Goal: Task Accomplishment & Management: Use online tool/utility

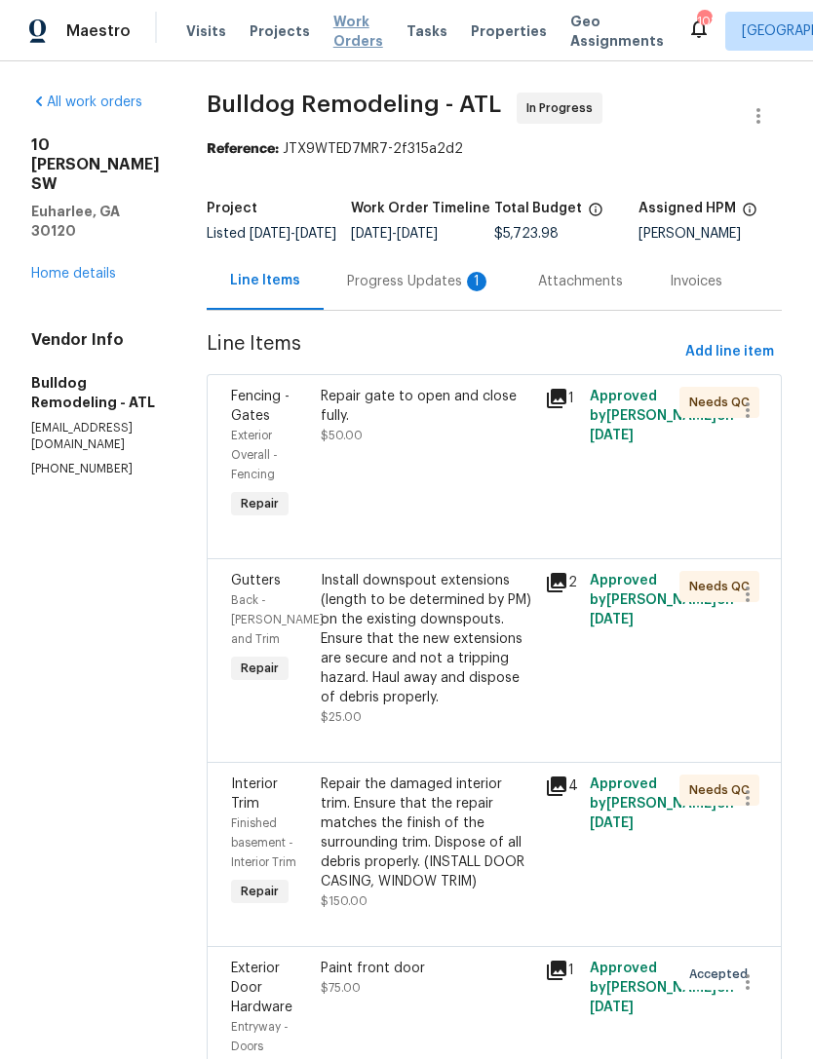
click at [333, 42] on span "Work Orders" at bounding box center [358, 31] width 50 height 39
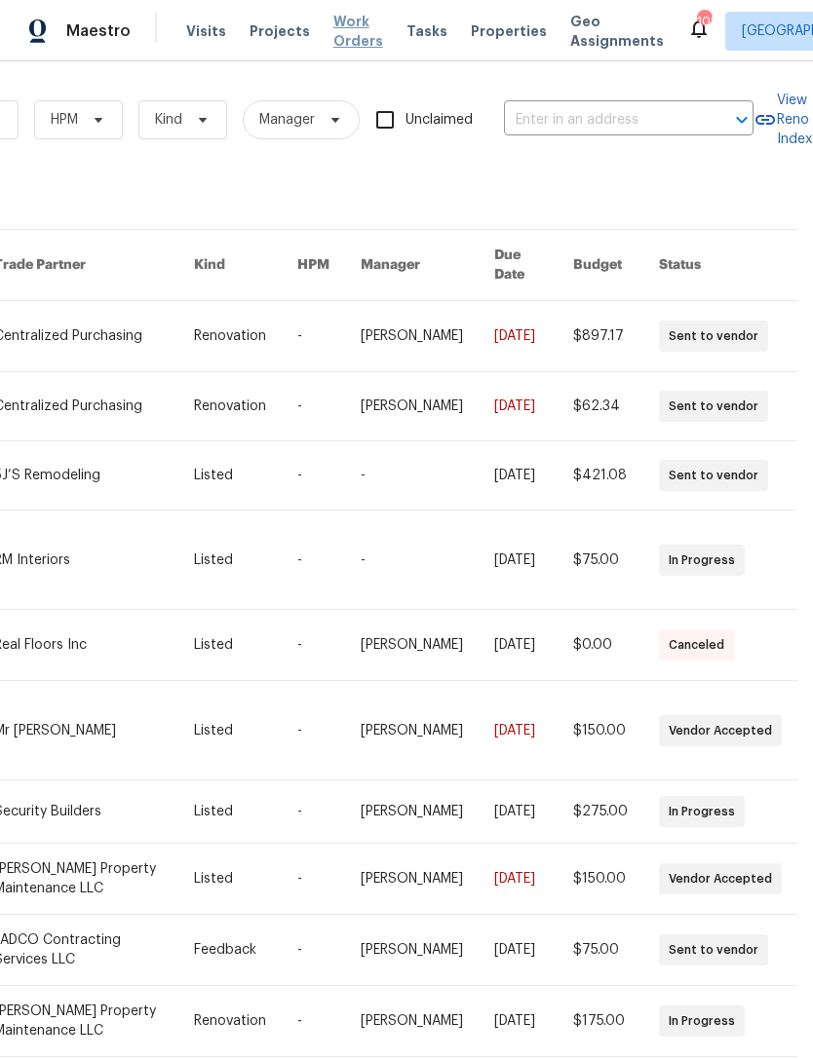
scroll to position [0, 321]
click at [556, 123] on input "text" at bounding box center [601, 120] width 195 height 30
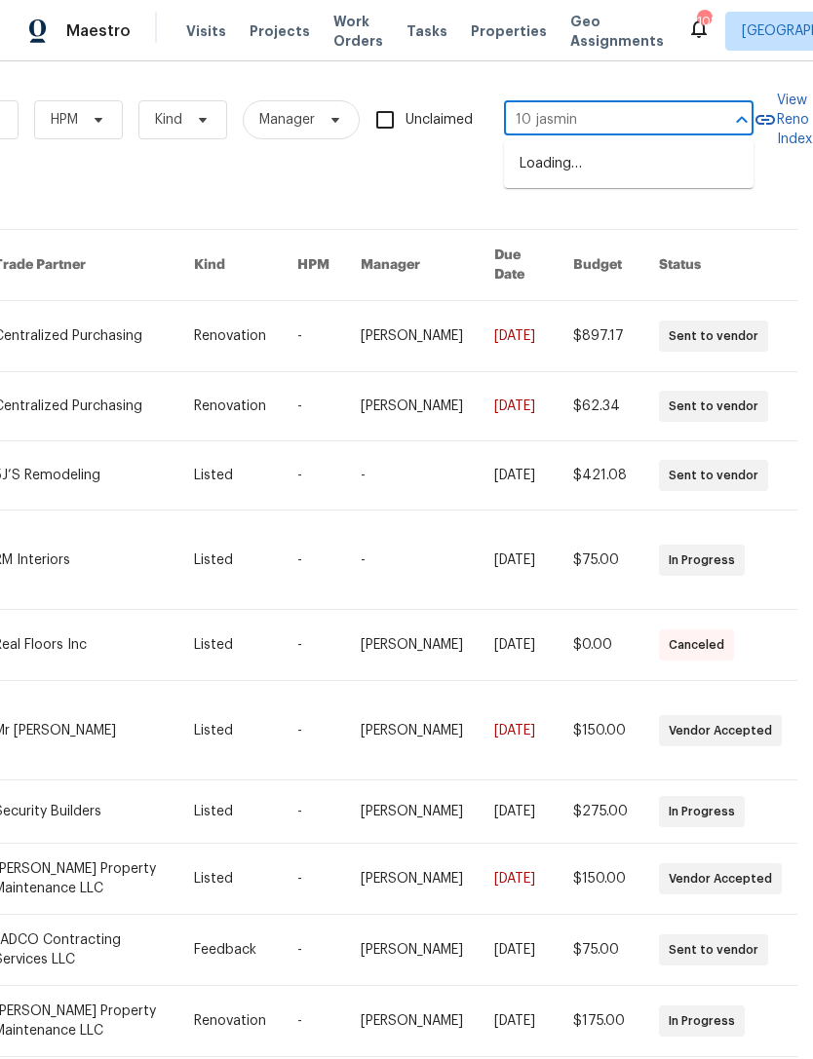
type input "10 jasmine"
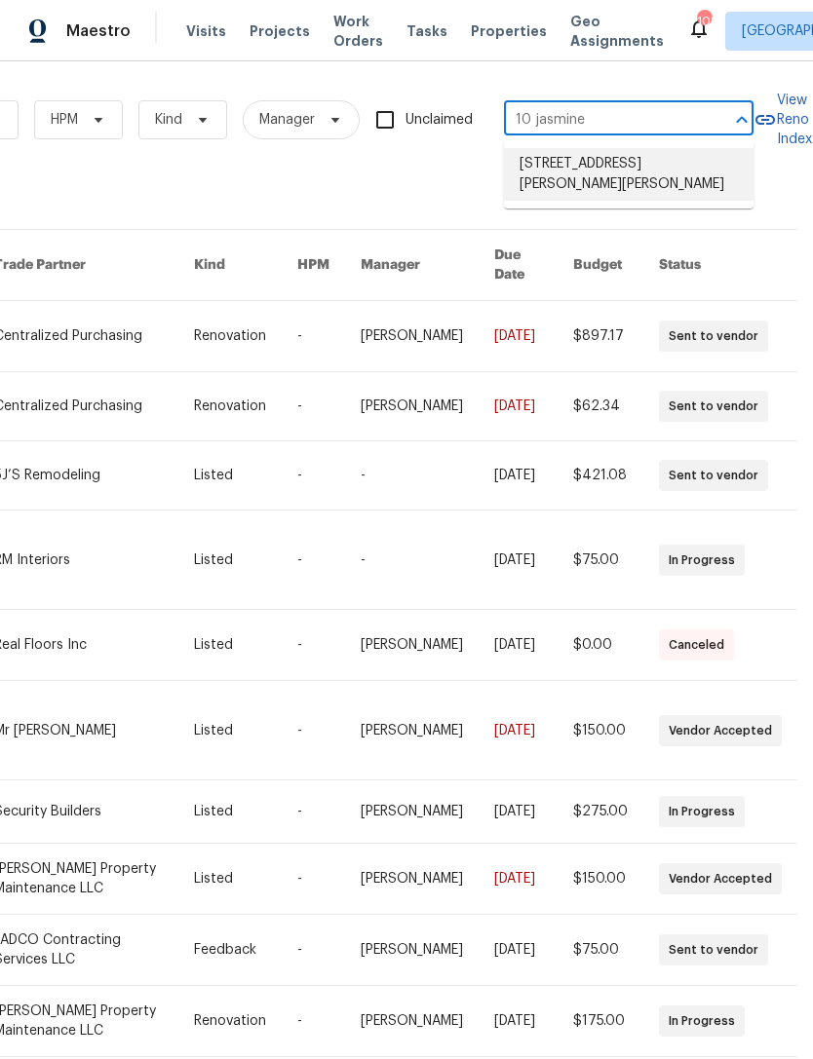
click at [663, 188] on li "[STREET_ADDRESS][PERSON_NAME][PERSON_NAME]" at bounding box center [629, 174] width 250 height 53
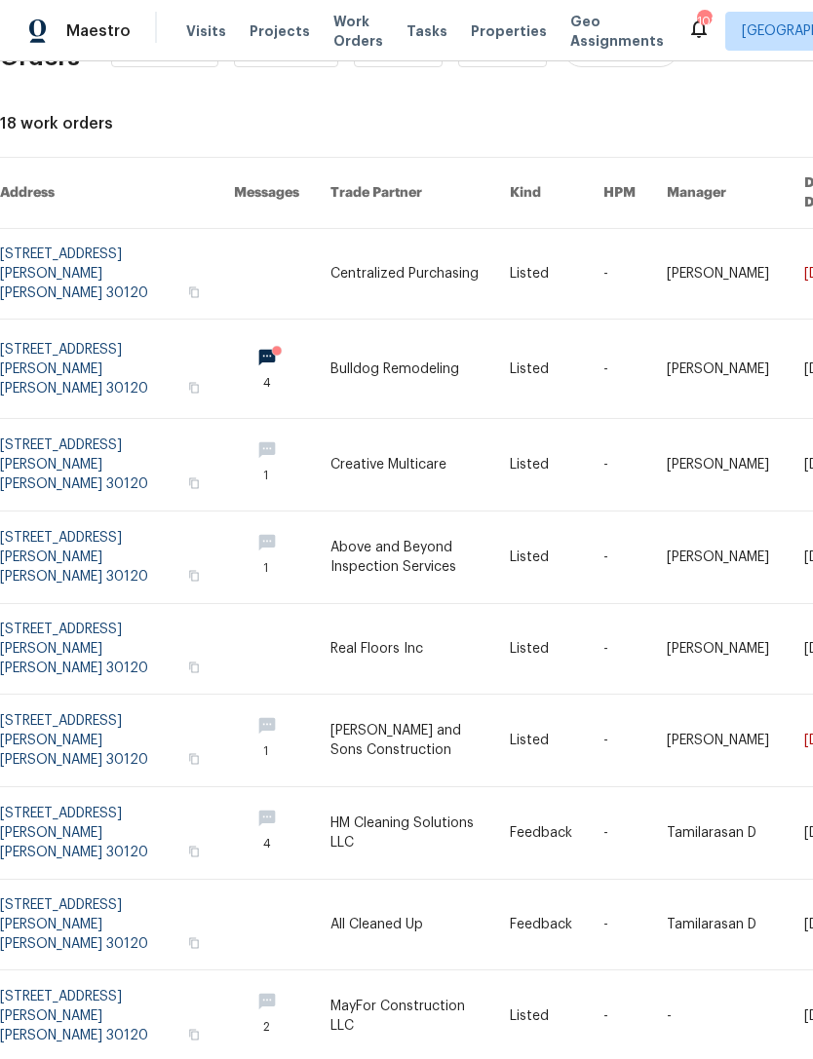
scroll to position [74, 0]
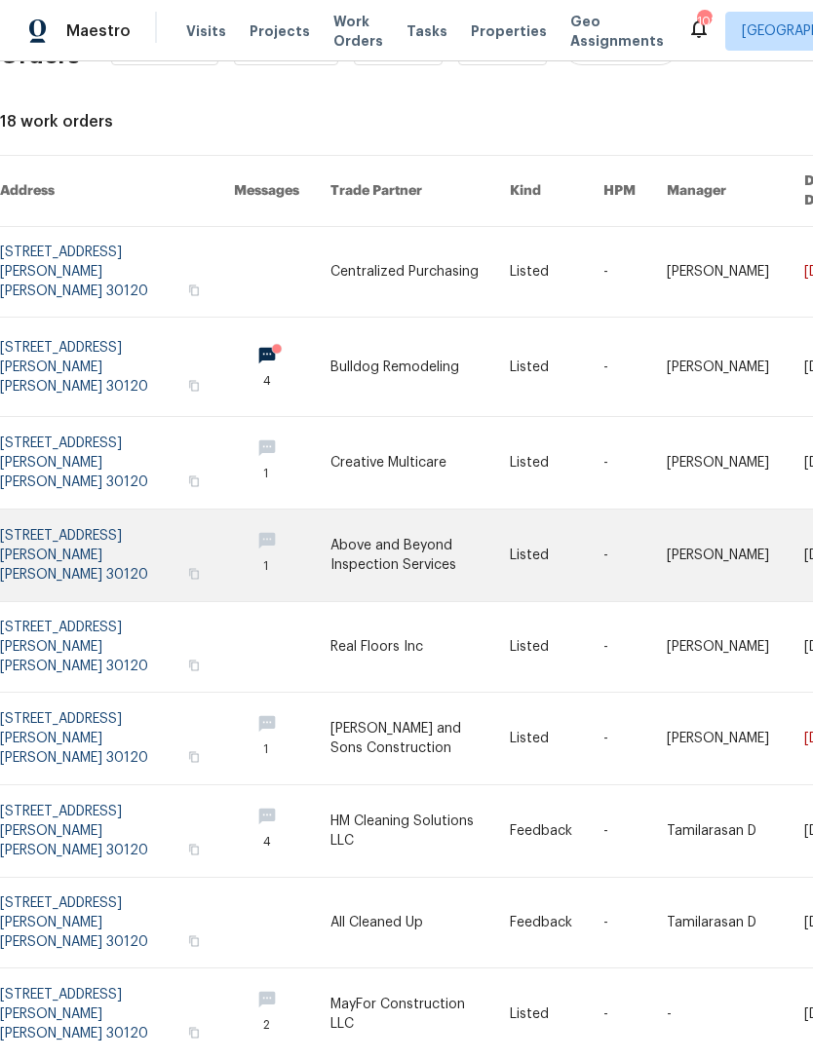
click at [65, 513] on link at bounding box center [117, 556] width 234 height 92
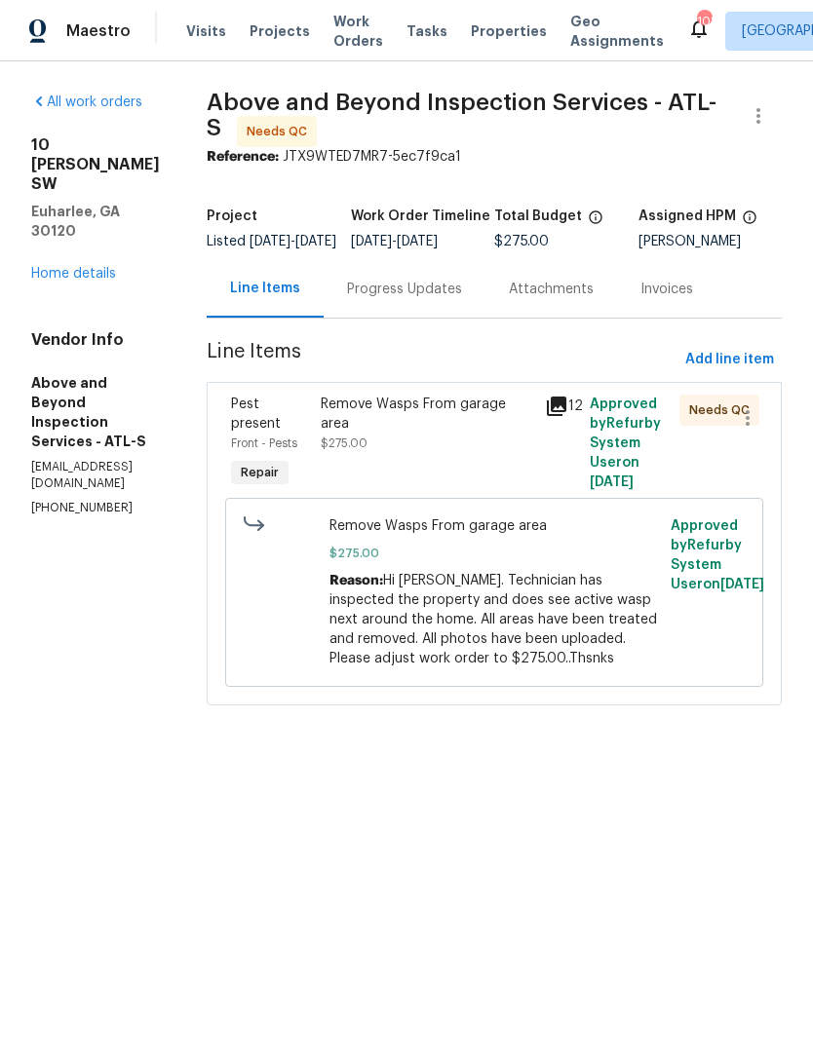
click at [539, 493] on div "Remove Wasps From garage area $275.00" at bounding box center [427, 443] width 224 height 109
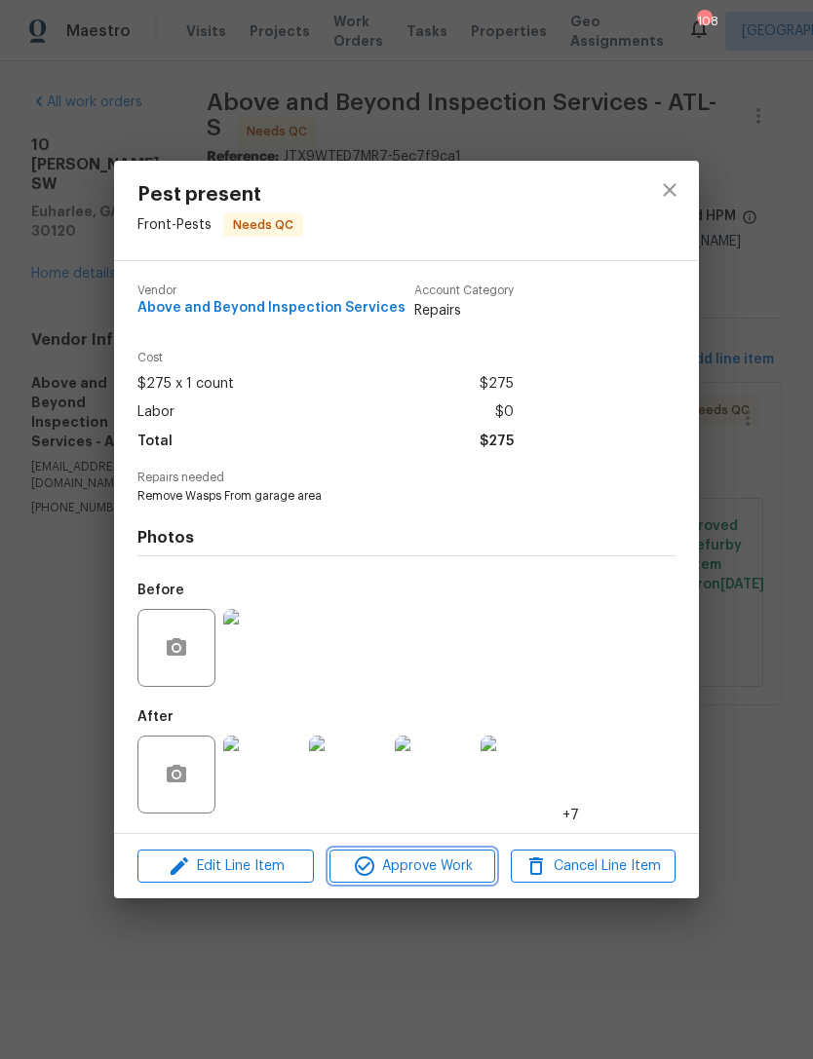
click at [427, 872] on span "Approve Work" at bounding box center [411, 867] width 153 height 24
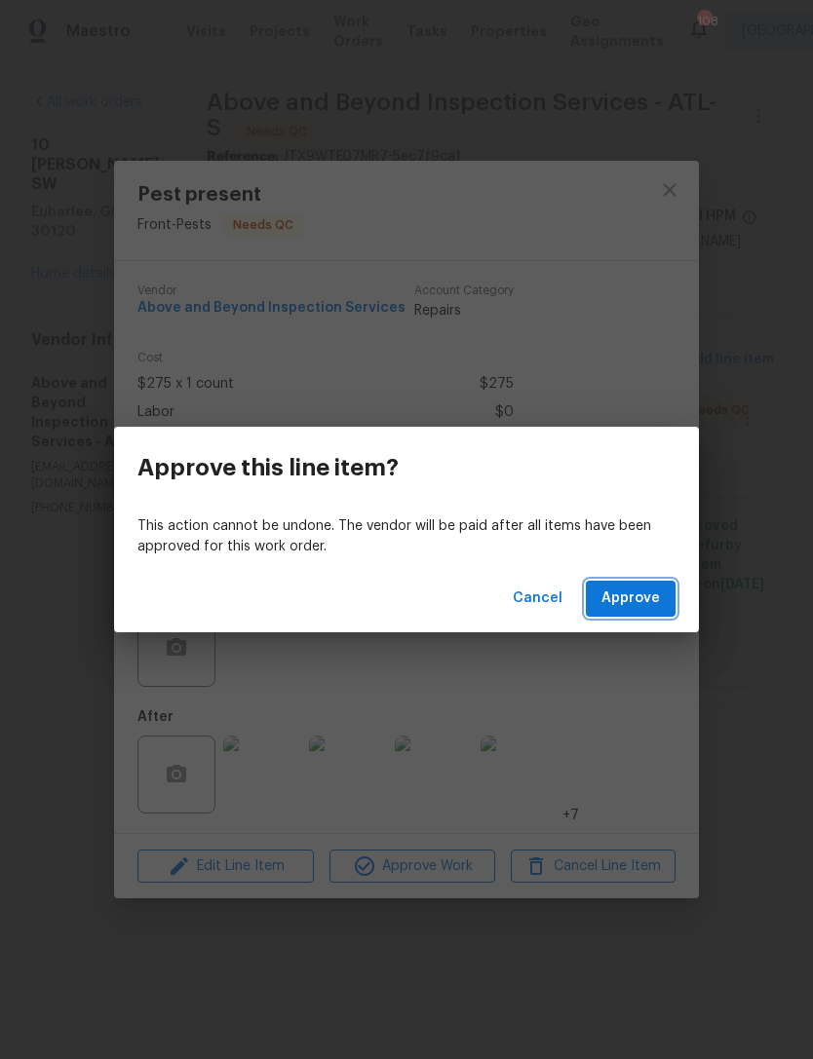
click at [636, 588] on span "Approve" at bounding box center [630, 599] width 58 height 24
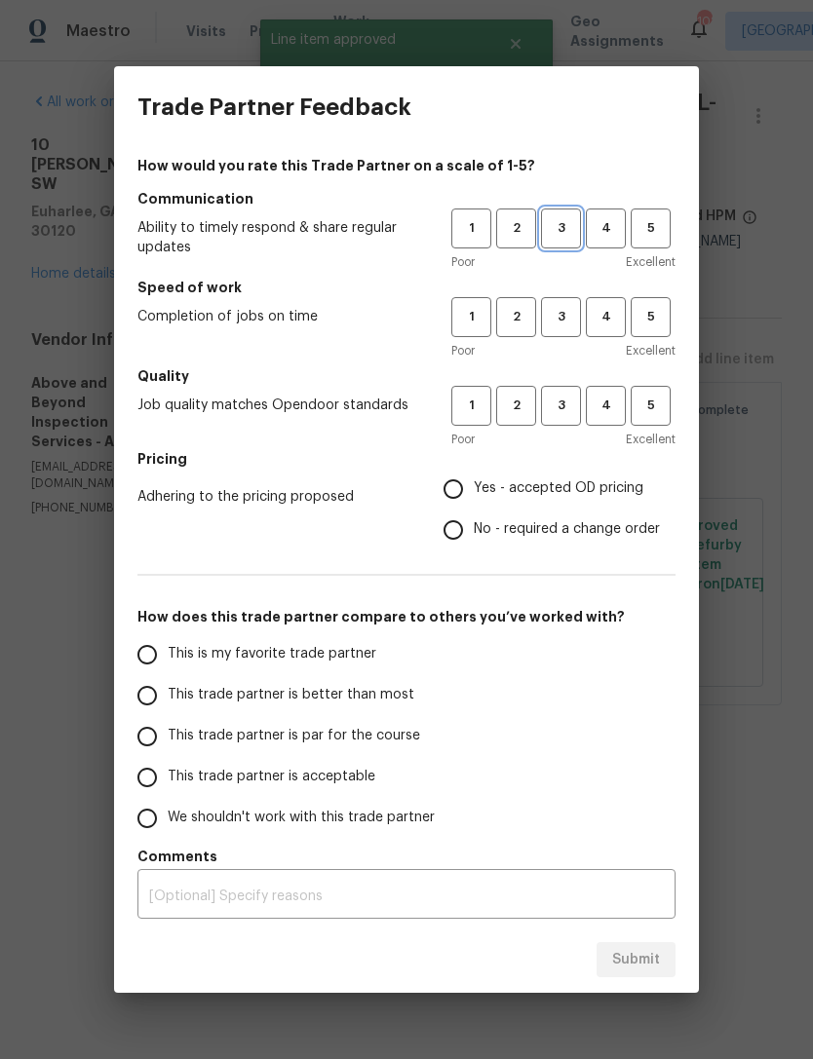
click at [557, 246] on button "3" at bounding box center [561, 229] width 40 height 40
click at [560, 327] on span "3" at bounding box center [561, 317] width 36 height 22
click at [557, 417] on button "3" at bounding box center [561, 406] width 40 height 40
click at [570, 509] on label "Yes - accepted OD pricing" at bounding box center [546, 489] width 227 height 41
click at [474, 509] on input "Yes - accepted OD pricing" at bounding box center [453, 489] width 41 height 41
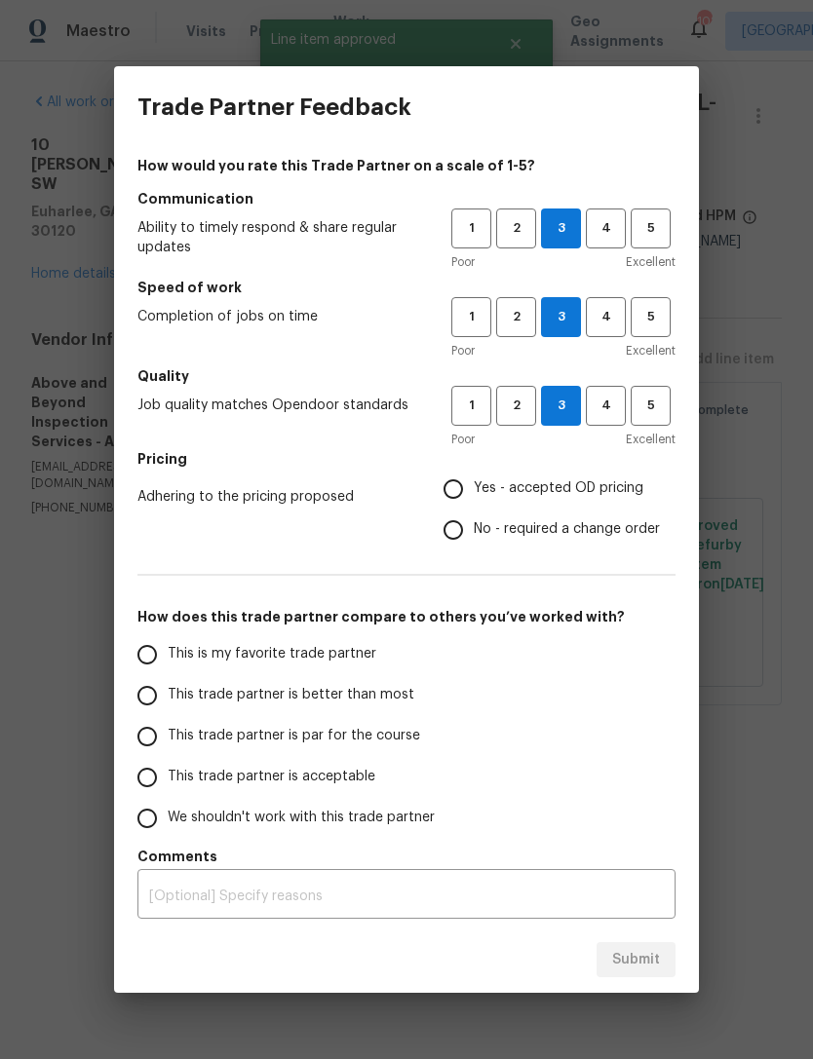
radio input "true"
click at [386, 744] on span "This trade partner is par for the course" at bounding box center [294, 736] width 252 height 20
click at [168, 744] on input "This trade partner is par for the course" at bounding box center [147, 736] width 41 height 41
click at [640, 974] on button "Submit" at bounding box center [635, 960] width 79 height 36
radio input "true"
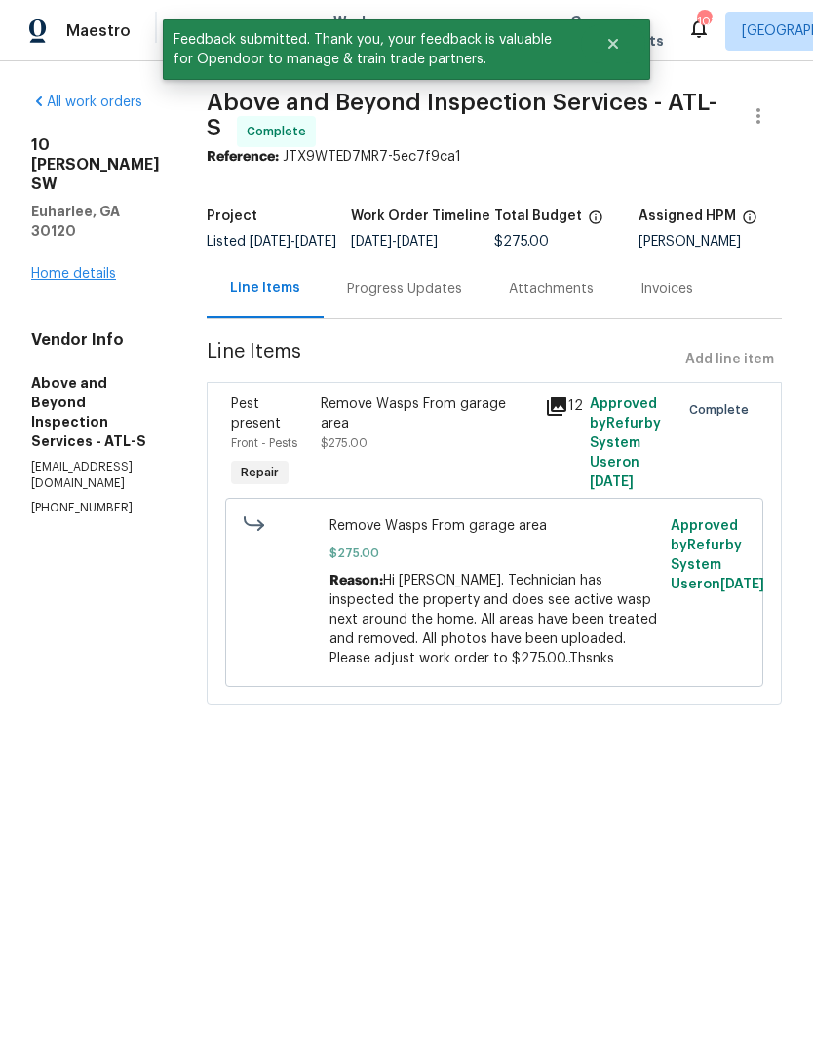
click at [58, 267] on link "Home details" at bounding box center [73, 274] width 85 height 14
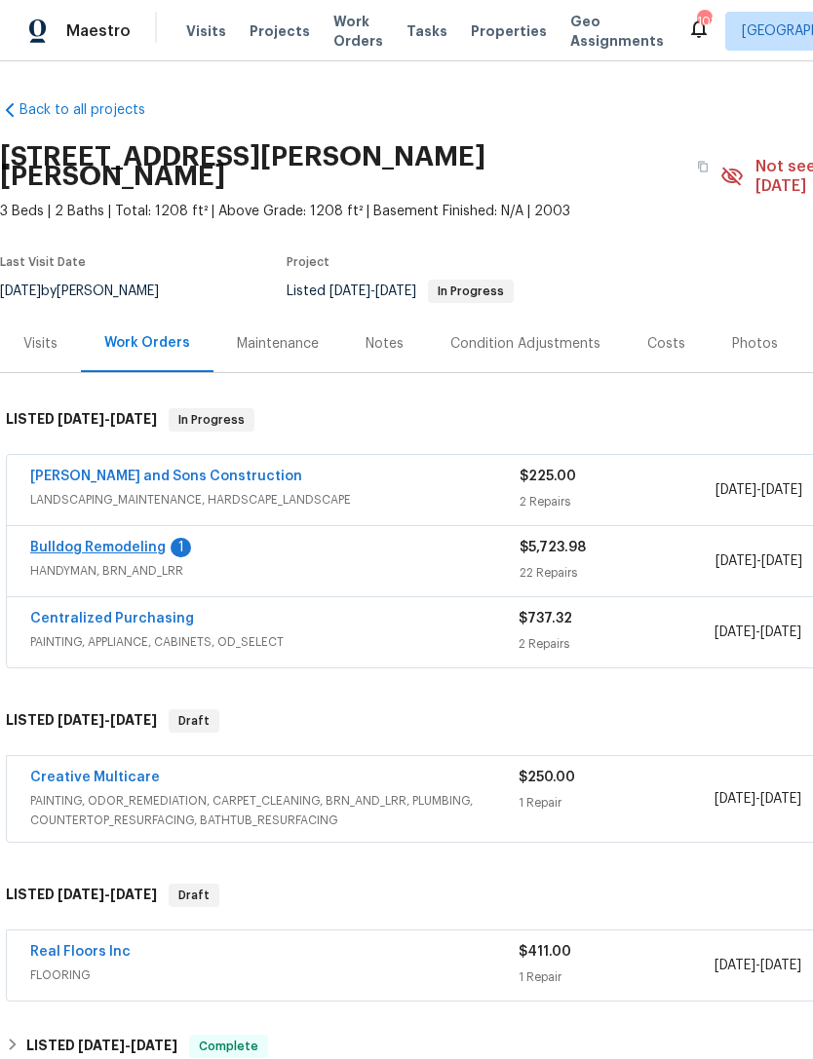
click at [60, 541] on link "Bulldog Remodeling" at bounding box center [97, 548] width 135 height 14
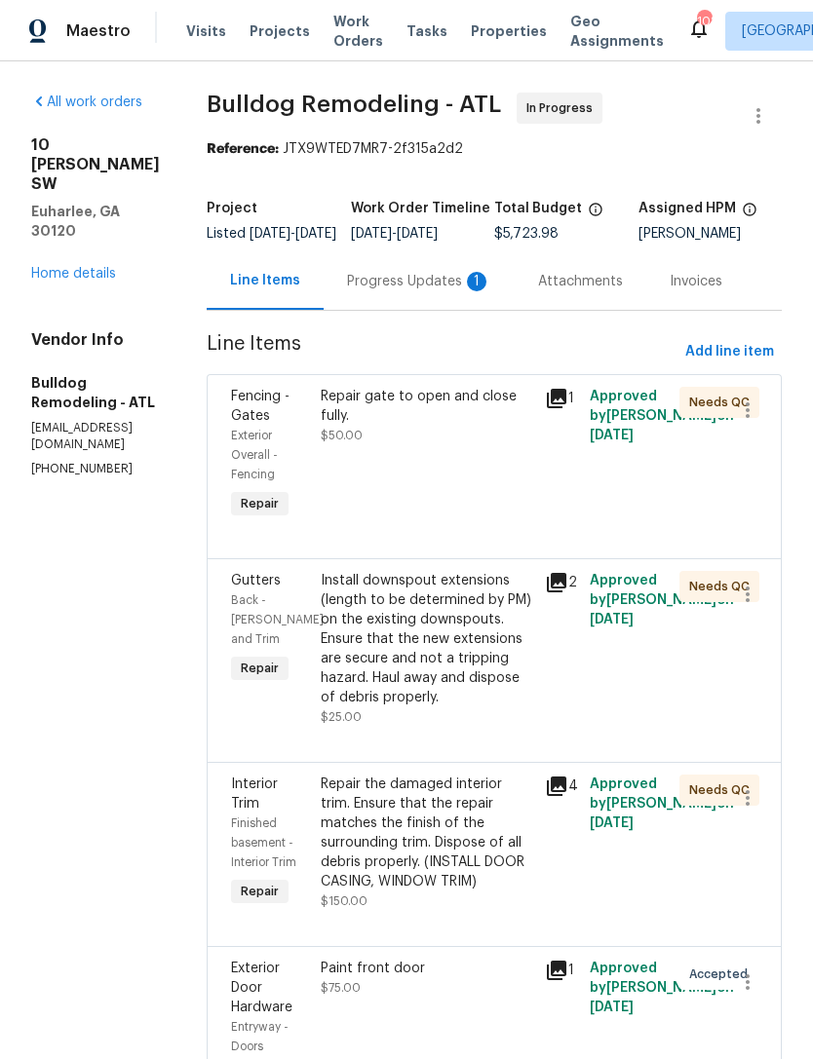
click at [441, 289] on div "Progress Updates 1" at bounding box center [419, 281] width 144 height 19
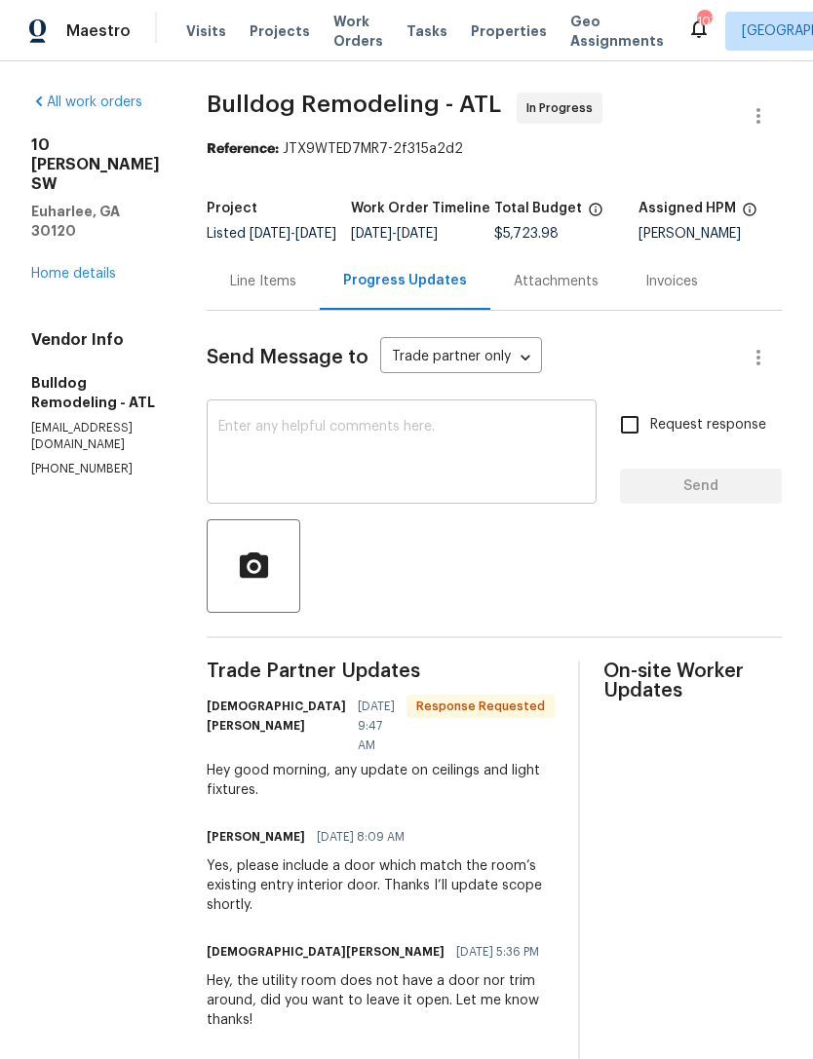
click at [296, 461] on textarea at bounding box center [401, 454] width 366 height 68
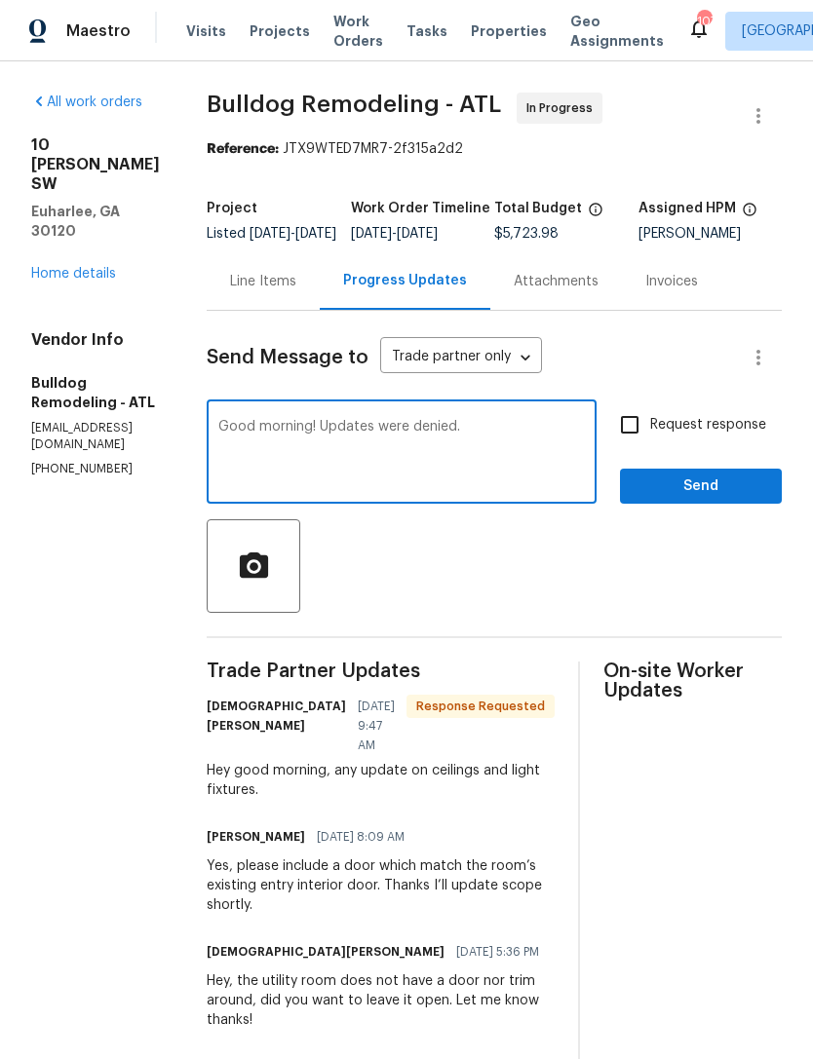
click at [389, 444] on textarea "Good morning! Updates were denied." at bounding box center [401, 454] width 366 height 68
click at [533, 443] on textarea "Good morning! Upgrades were denied." at bounding box center [401, 454] width 366 height 68
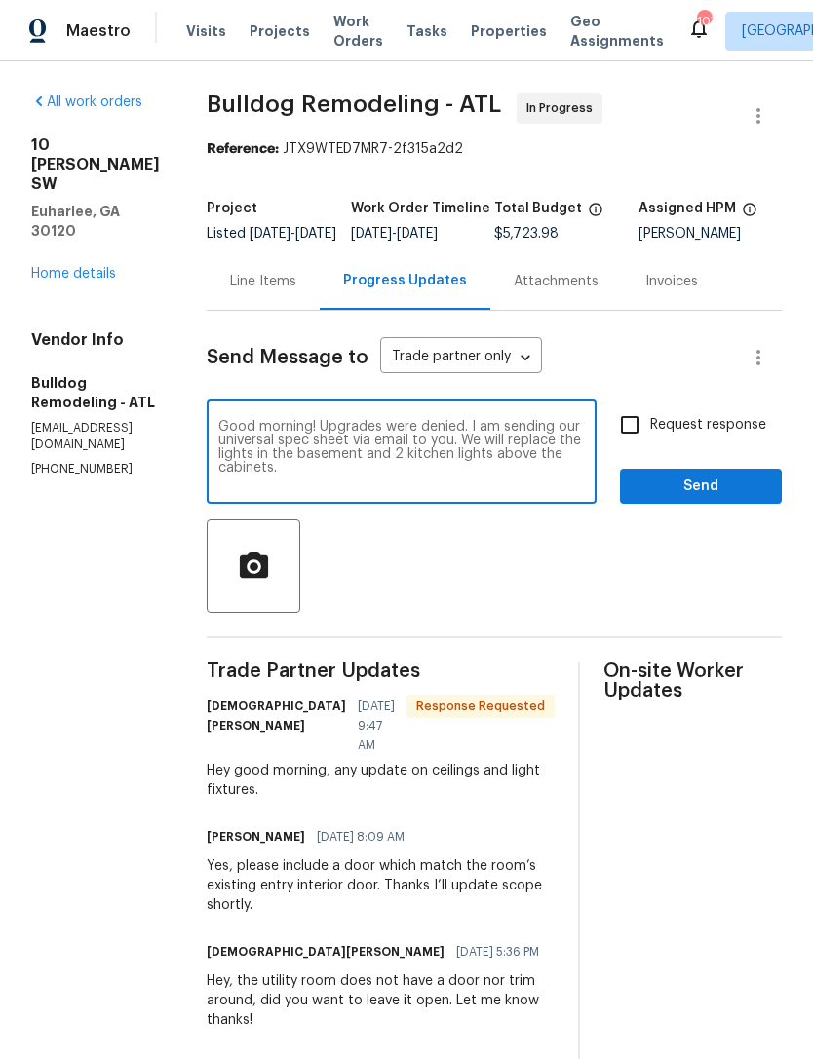
type textarea "Good morning! Upgrades were denied. I am sending our universal spec sheet via e…"
click at [630, 445] on input "Request response" at bounding box center [629, 424] width 41 height 41
checkbox input "true"
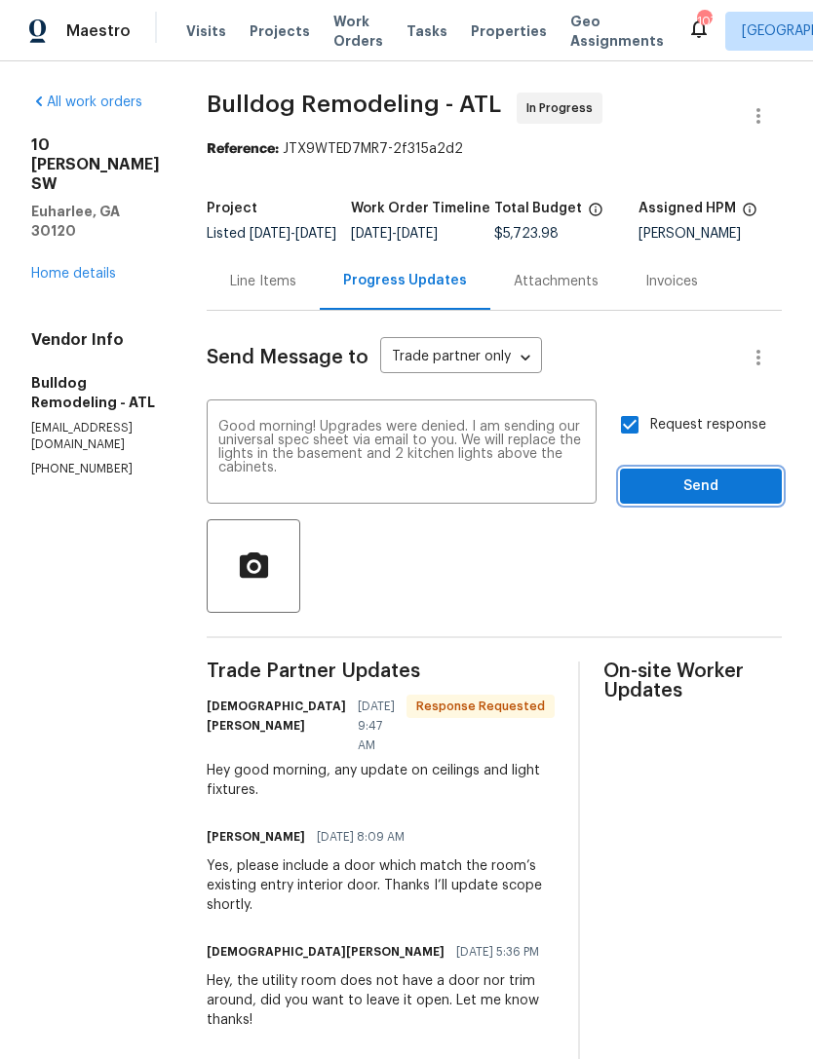
click at [731, 505] on button "Send" at bounding box center [701, 487] width 162 height 36
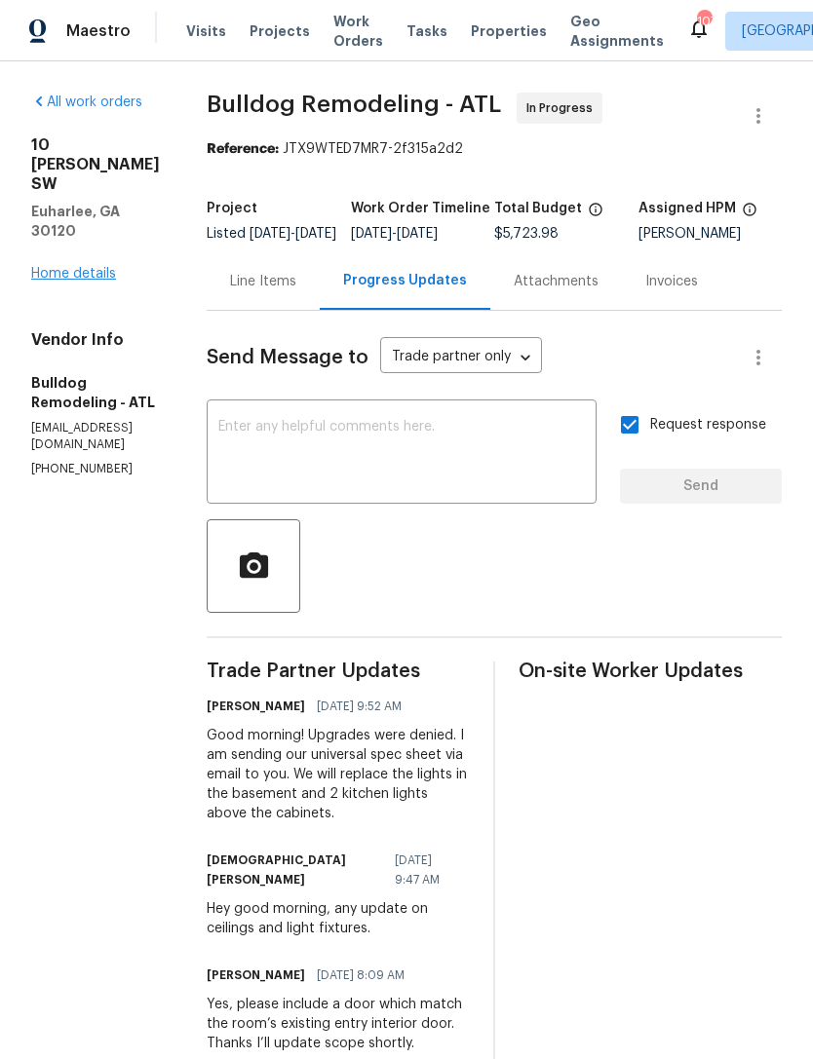
click at [56, 267] on link "Home details" at bounding box center [73, 274] width 85 height 14
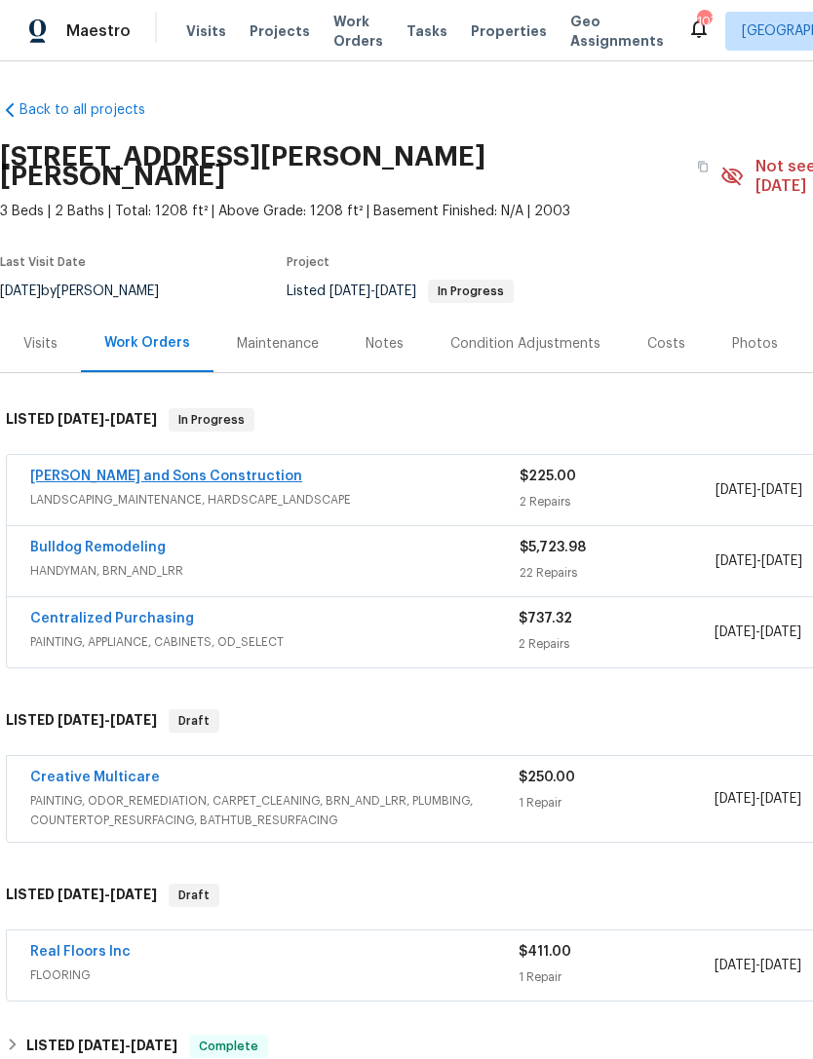
click at [96, 470] on link "[PERSON_NAME] and Sons Construction" at bounding box center [166, 477] width 272 height 14
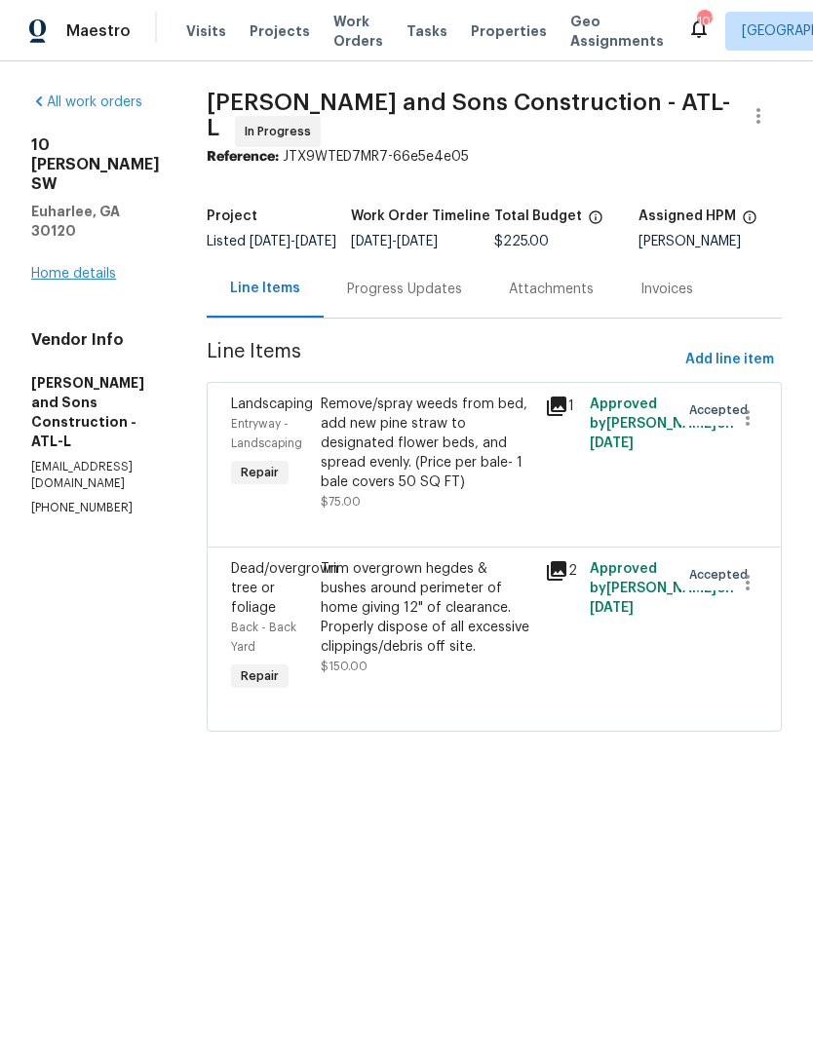
click at [66, 267] on link "Home details" at bounding box center [73, 274] width 85 height 14
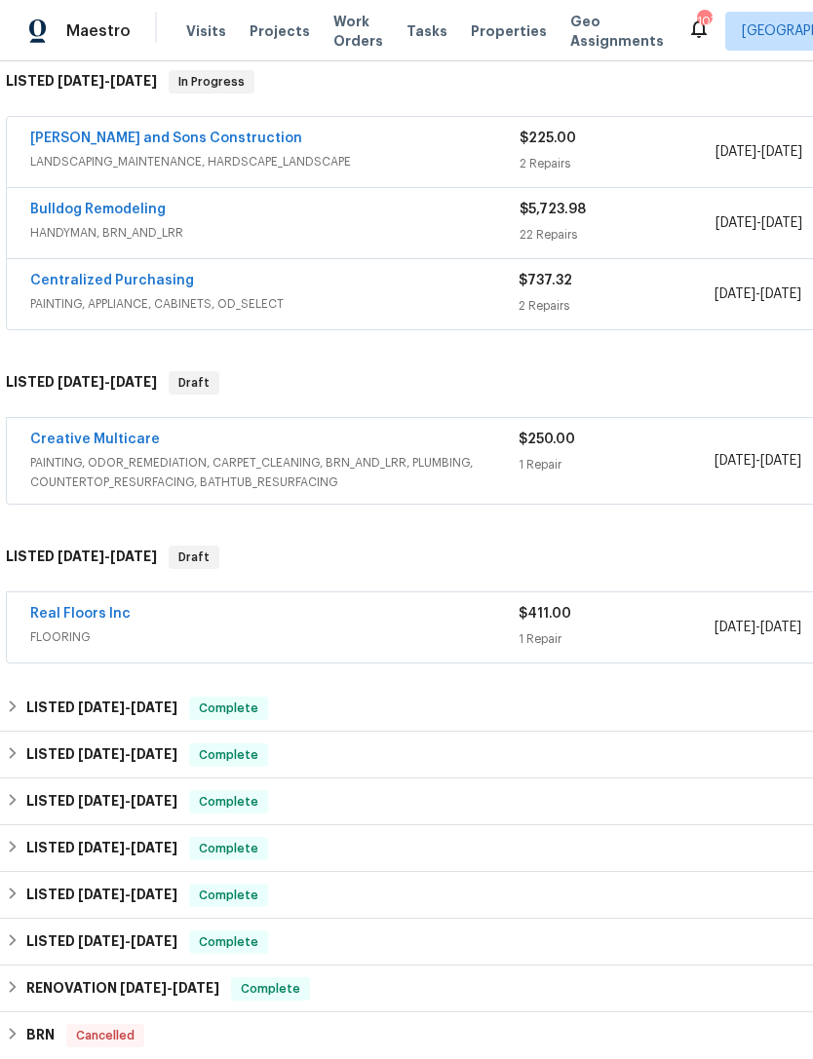
scroll to position [337, 0]
click at [76, 608] on link "Real Floors Inc" at bounding box center [80, 615] width 100 height 14
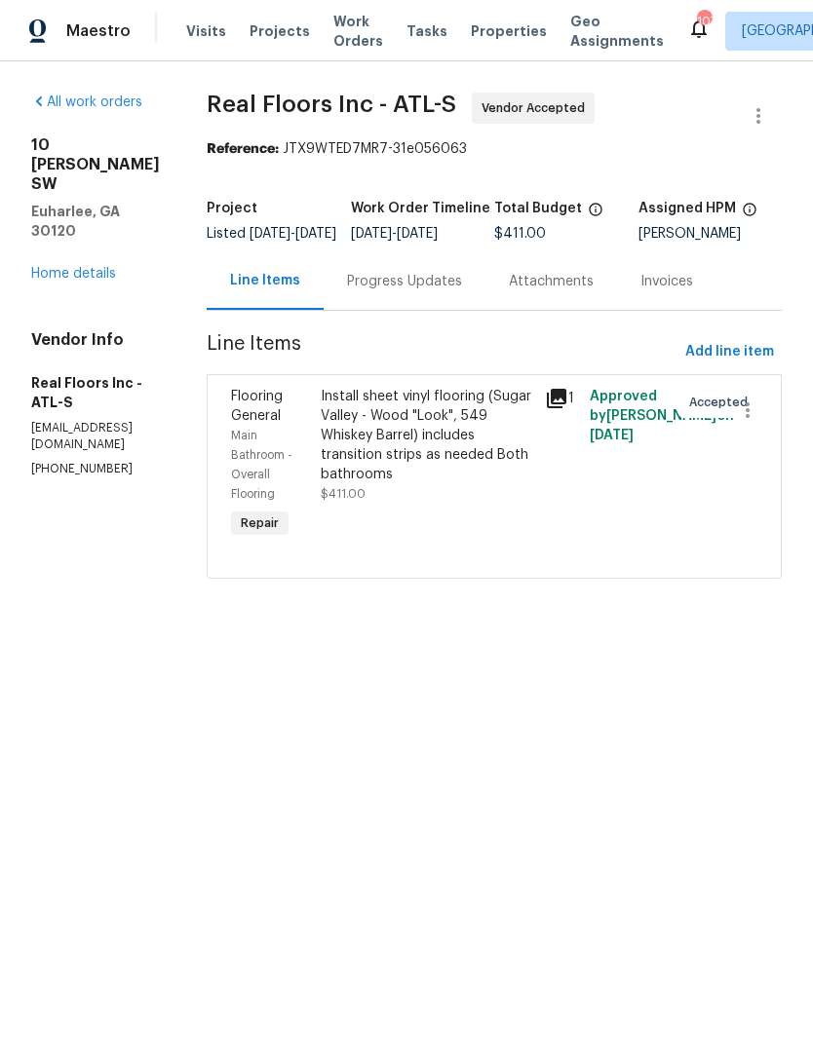
click at [414, 291] on div "Progress Updates" at bounding box center [404, 281] width 115 height 19
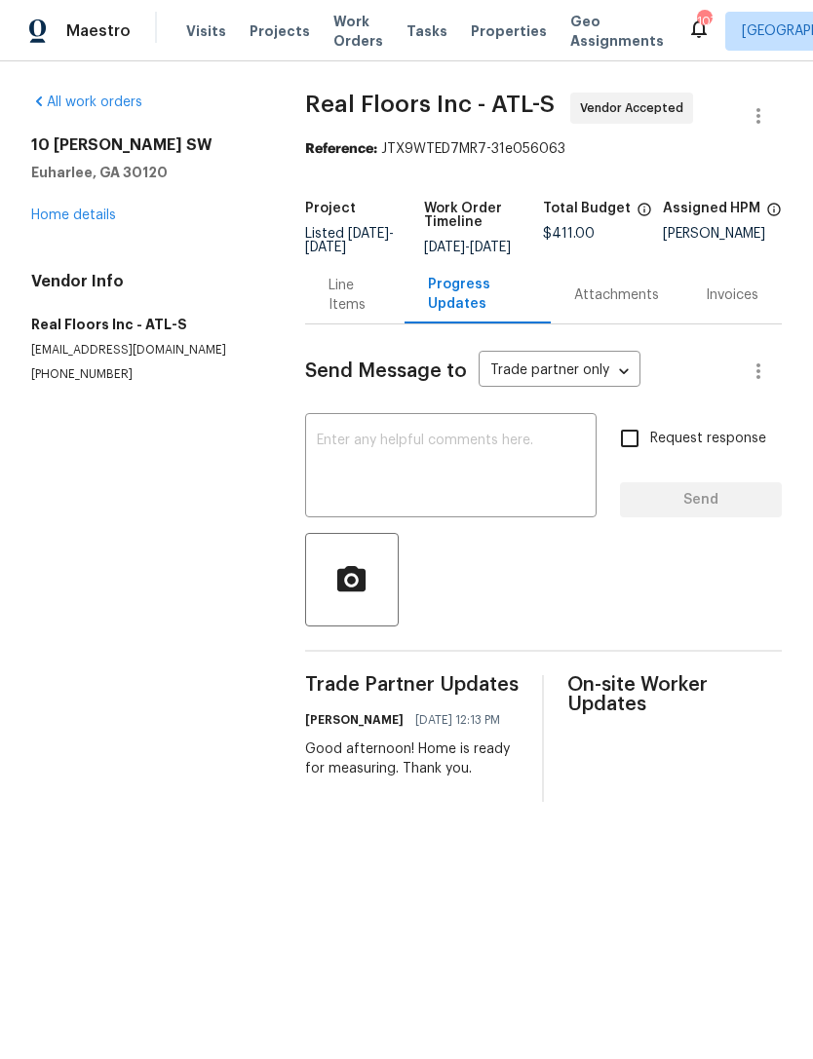
click at [21, 213] on div "All work orders [STREET_ADDRESS] Home details Vendor Info Real Floors Inc - ATL…" at bounding box center [406, 447] width 813 height 772
click at [30, 219] on div "All work orders [STREET_ADDRESS] Home details Vendor Info Real Floors Inc - ATL…" at bounding box center [406, 447] width 813 height 772
click at [61, 214] on link "Home details" at bounding box center [73, 216] width 85 height 14
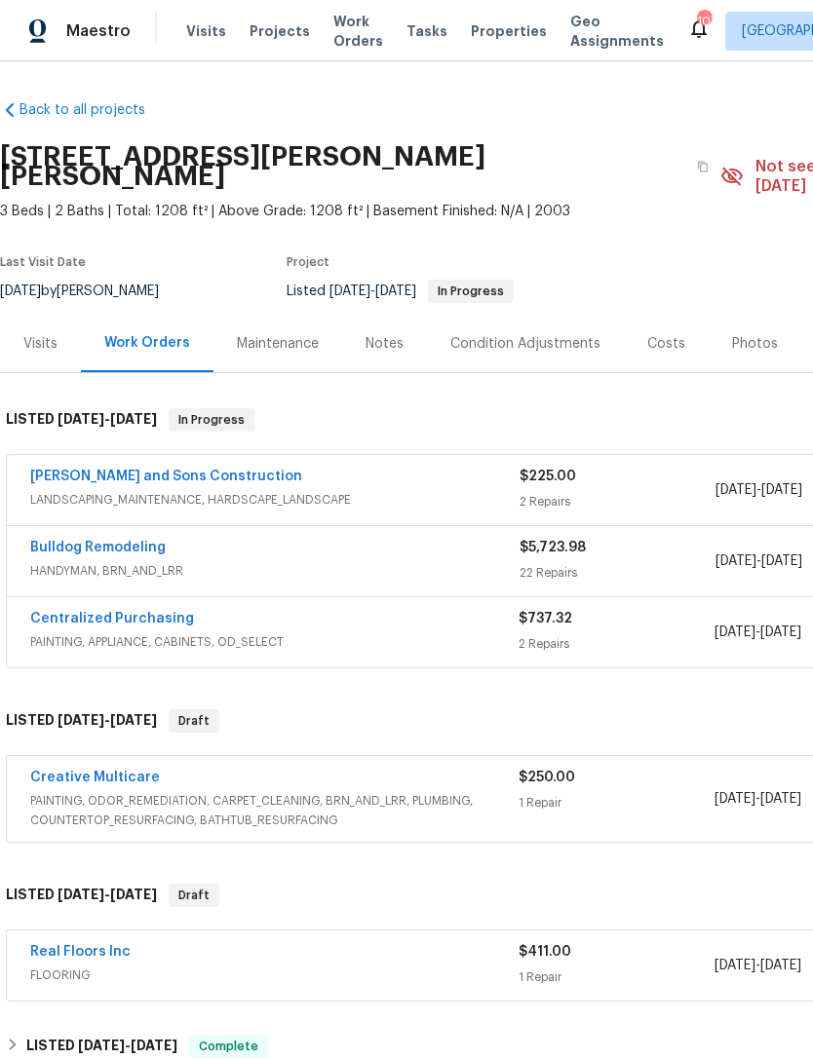
click at [380, 334] on div "Notes" at bounding box center [384, 343] width 38 height 19
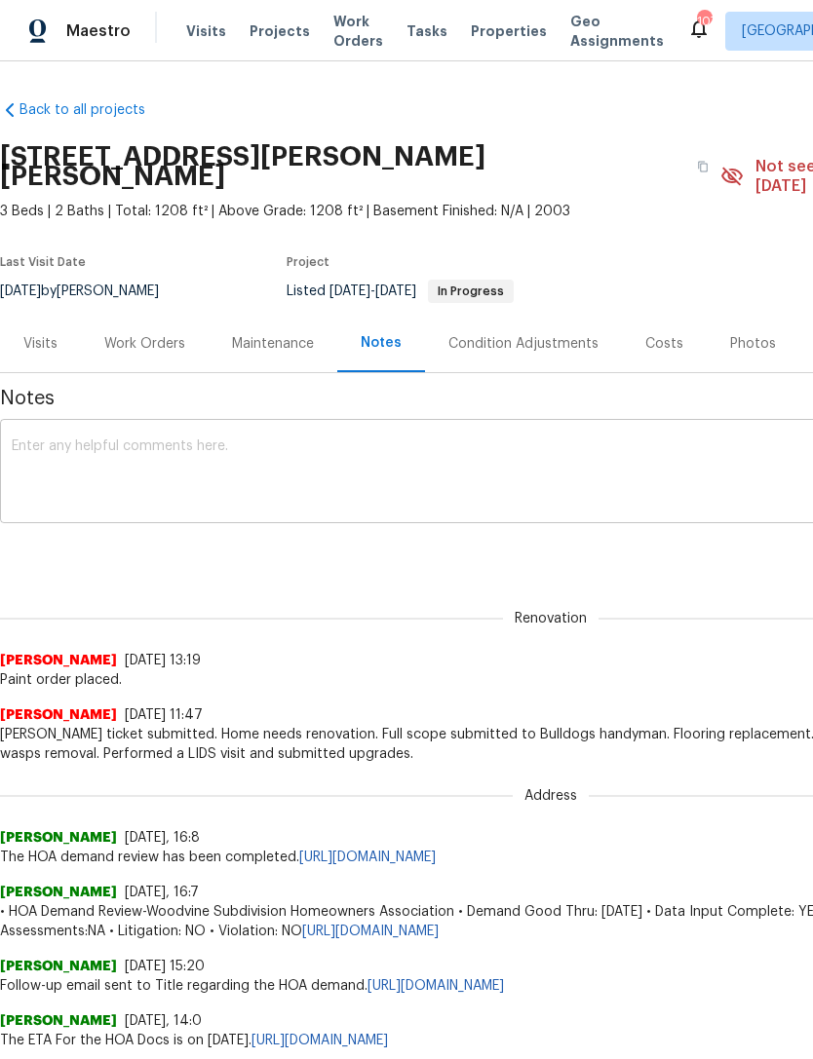
click at [289, 477] on textarea at bounding box center [551, 474] width 1078 height 68
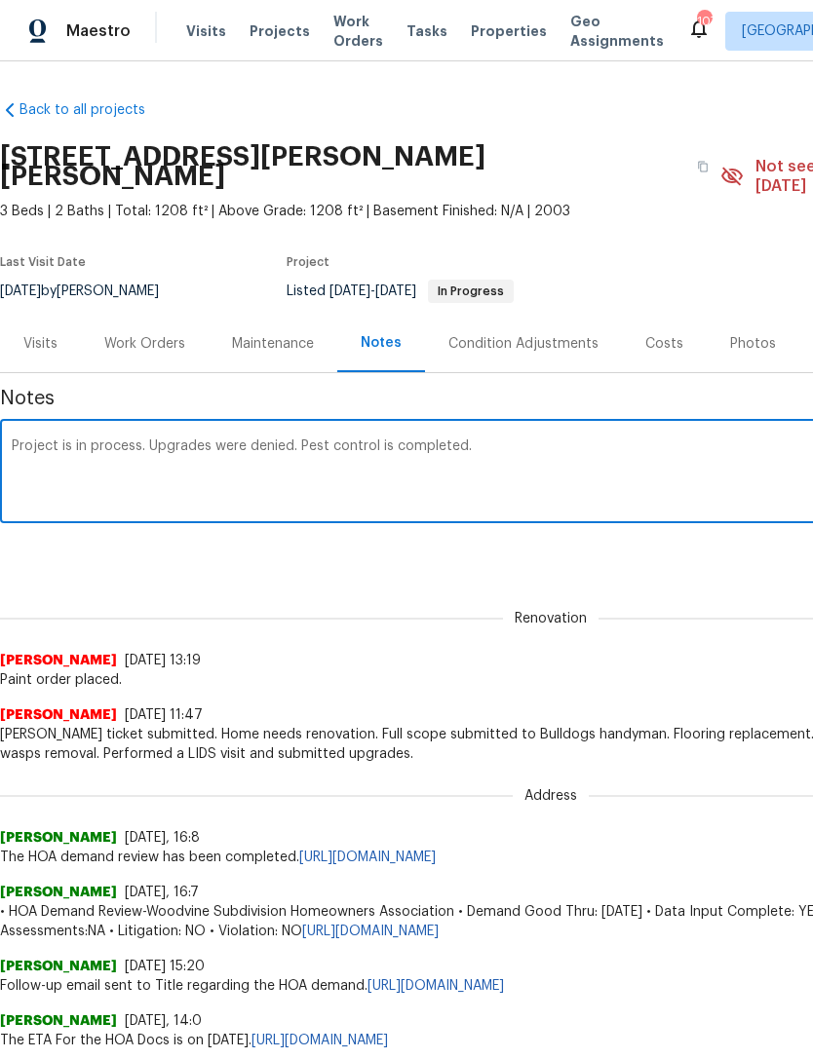
type textarea "Project is in process. Upgrades were denied. Pest control is completed."
